Goal: Task Accomplishment & Management: Use online tool/utility

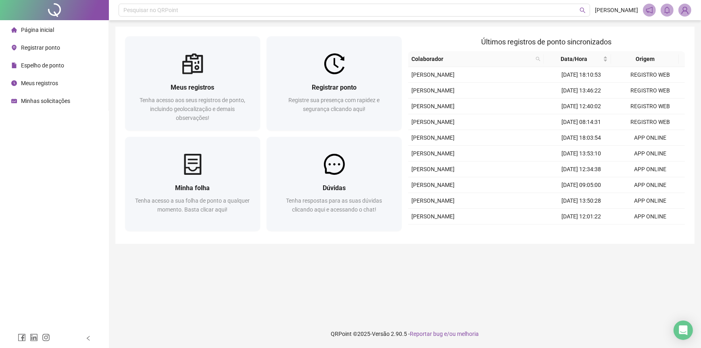
click at [64, 48] on li "Registrar ponto" at bounding box center [54, 48] width 105 height 16
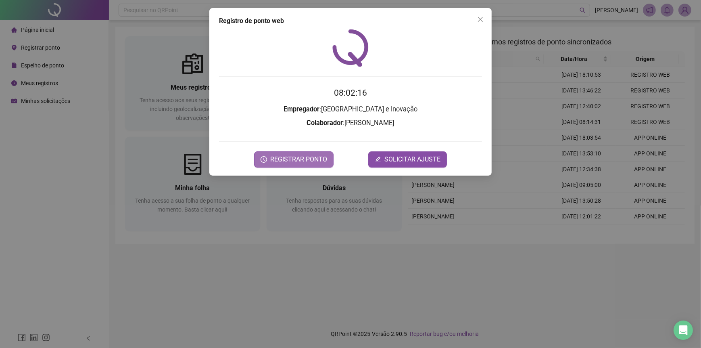
click at [304, 159] on span "REGISTRAR PONTO" at bounding box center [298, 160] width 57 height 10
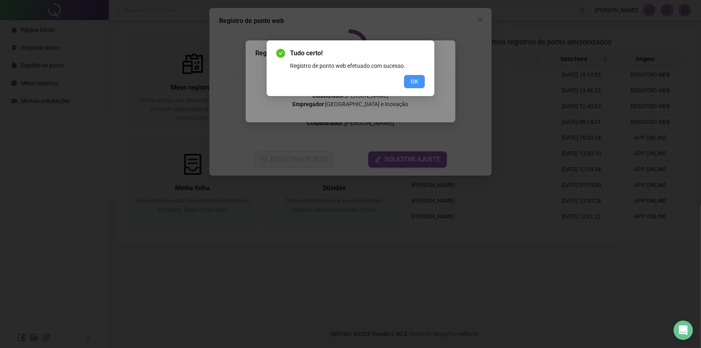
click at [420, 81] on button "OK" at bounding box center [414, 81] width 21 height 13
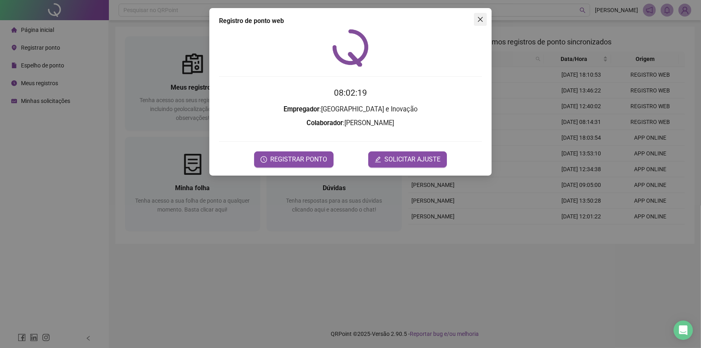
click at [480, 18] on icon "close" at bounding box center [480, 19] width 6 height 6
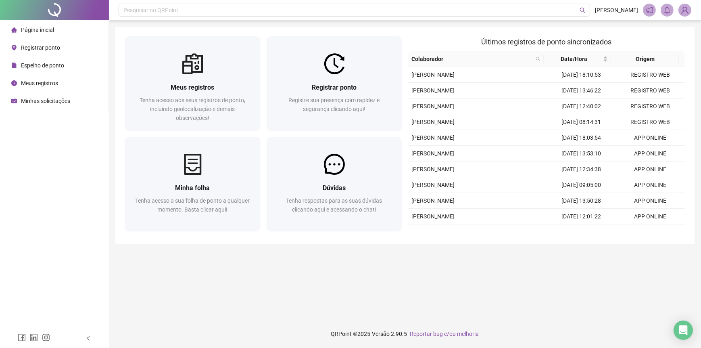
click at [34, 27] on span "Página inicial" at bounding box center [37, 30] width 33 height 6
click at [43, 30] on span "Página inicial" at bounding box center [37, 30] width 33 height 6
